Goal: Information Seeking & Learning: Understand process/instructions

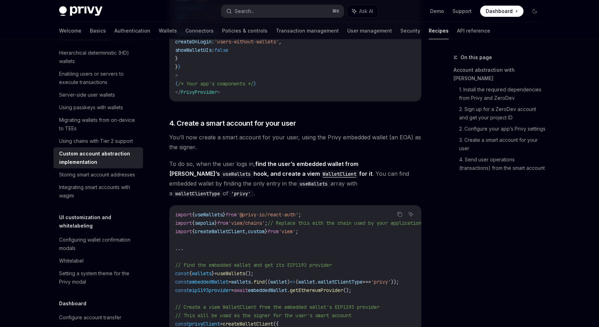
scroll to position [722, 0]
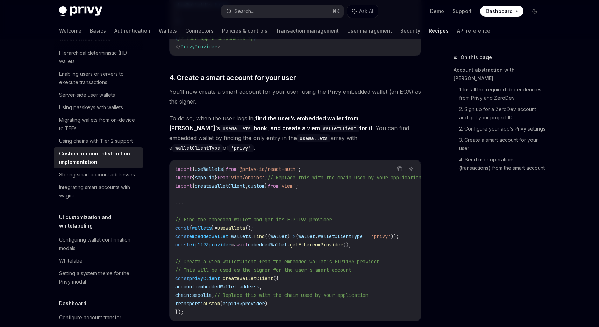
click at [220, 233] on span "embeddedWallet" at bounding box center [208, 236] width 39 height 6
click at [267, 241] on span "embeddedWallet" at bounding box center [267, 244] width 39 height 6
click at [288, 172] on code "import { useWallets } from '@privy-io/react-auth' ; import { sepolia } from 'vi…" at bounding box center [306, 240] width 263 height 151
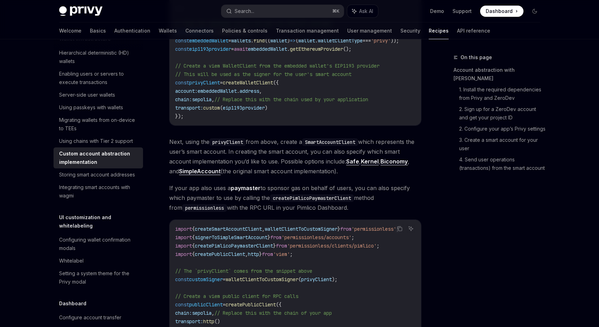
scroll to position [918, 0]
click at [90, 179] on div "Storing smart account addresses" at bounding box center [97, 174] width 76 height 8
type textarea "*"
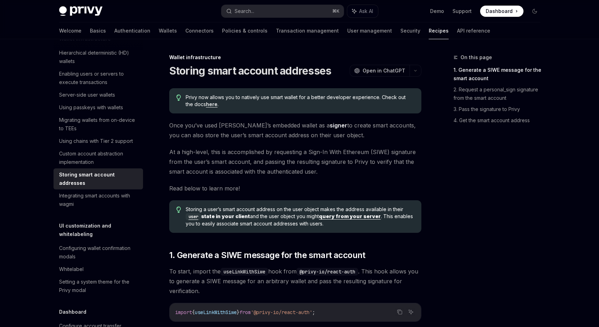
click at [347, 127] on span "Once you’ve used [PERSON_NAME]’s embedded wallet as a signer to create smart ac…" at bounding box center [295, 130] width 252 height 20
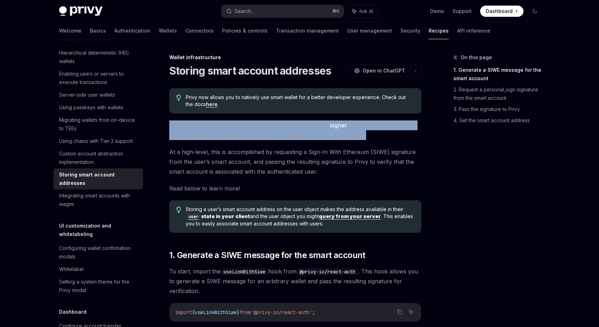
click at [347, 127] on span "Once you’ve used [PERSON_NAME]’s embedded wallet as a signer to create smart ac…" at bounding box center [295, 130] width 252 height 20
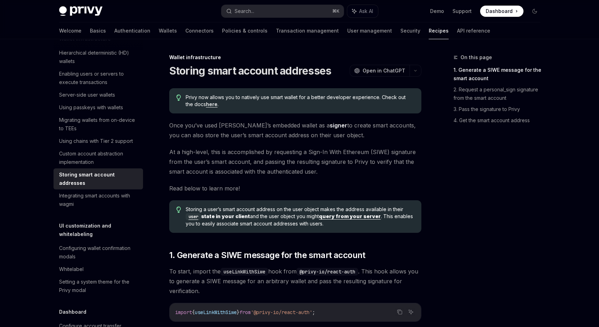
click at [353, 149] on span "At a high-level, this is accomplished by requesting a Sign-In With Ethereum (SI…" at bounding box center [295, 161] width 252 height 29
click at [256, 153] on span "At a high-level, this is accomplished by requesting a Sign-In With Ethereum (SI…" at bounding box center [295, 161] width 252 height 29
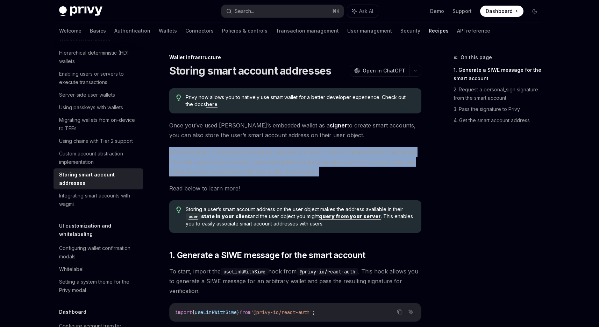
drag, startPoint x: 256, startPoint y: 153, endPoint x: 378, endPoint y: 151, distance: 122.1
click at [260, 154] on span "At a high-level, this is accomplished by requesting a Sign-In With Ethereum (SI…" at bounding box center [295, 161] width 252 height 29
click at [378, 151] on span "At a high-level, this is accomplished by requesting a Sign-In With Ethereum (SI…" at bounding box center [295, 161] width 252 height 29
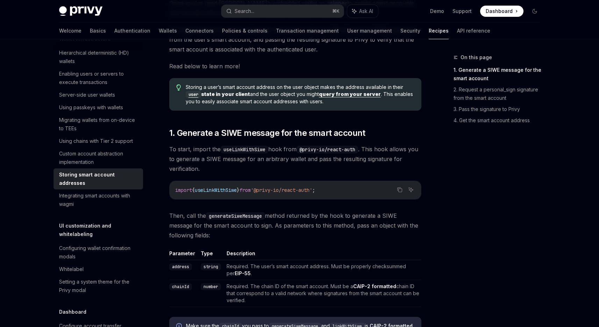
scroll to position [124, 0]
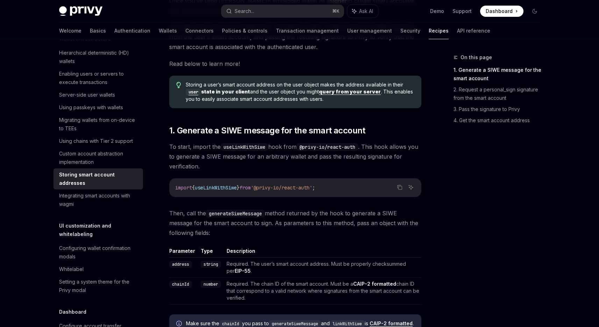
click at [293, 96] on span "Storing a user’s smart account address on the user object makes the address ava…" at bounding box center [300, 91] width 228 height 21
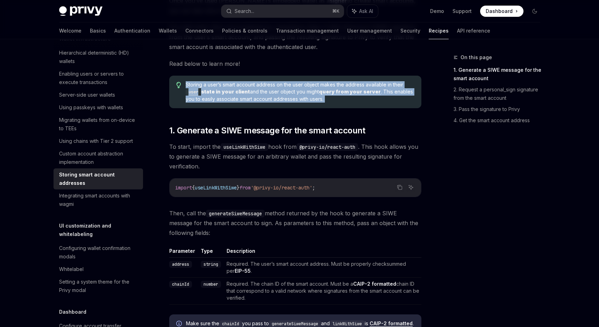
click at [293, 96] on span "Storing a user’s smart account address on the user object makes the address ava…" at bounding box center [300, 91] width 228 height 21
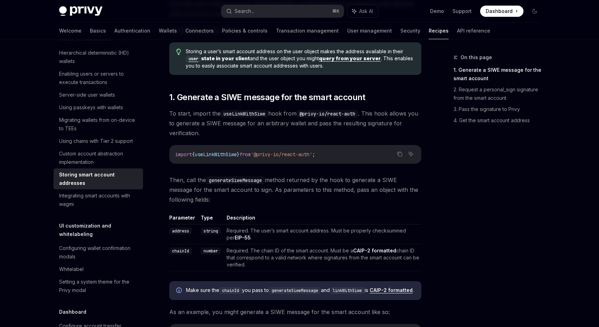
scroll to position [190, 0]
